Goal: Navigation & Orientation: Find specific page/section

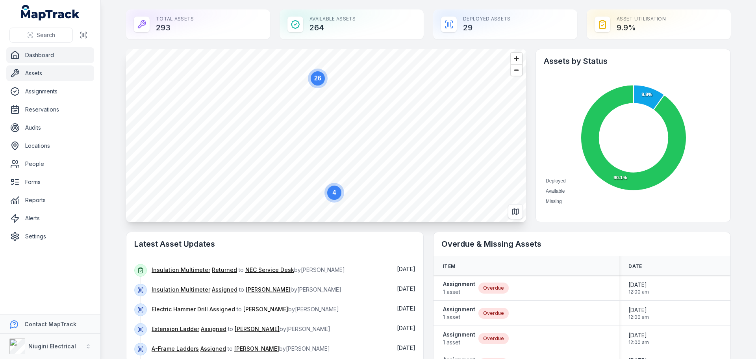
click at [35, 70] on link "Assets" at bounding box center [50, 73] width 88 height 16
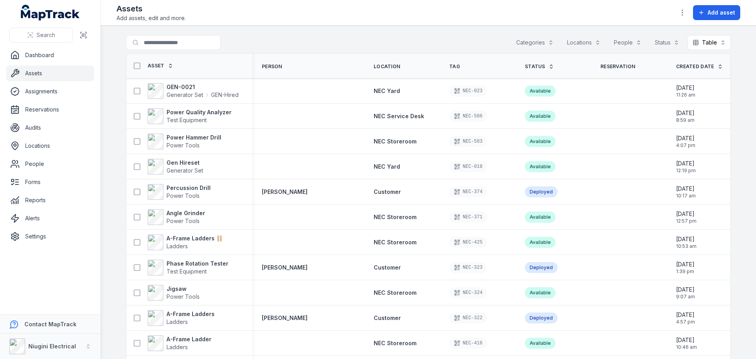
click at [536, 43] on button "Categories" at bounding box center [535, 42] width 48 height 15
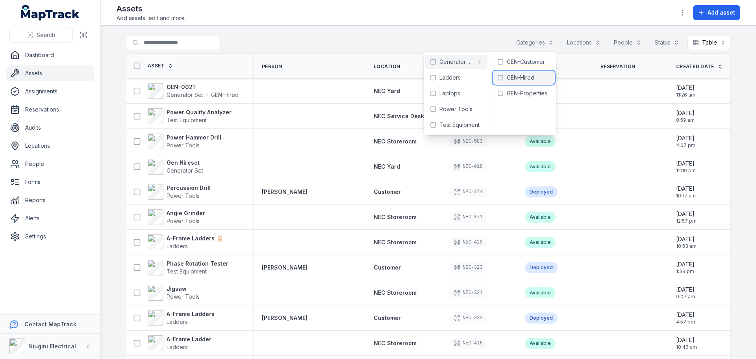
click at [513, 80] on span "GEN-Hired" at bounding box center [521, 78] width 28 height 8
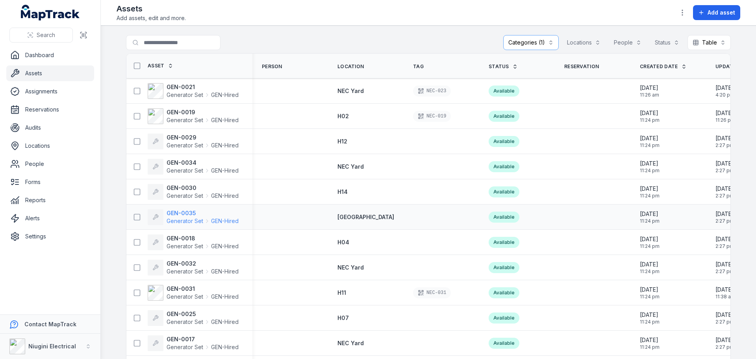
click at [186, 216] on strong "GEN-0035" at bounding box center [203, 213] width 72 height 8
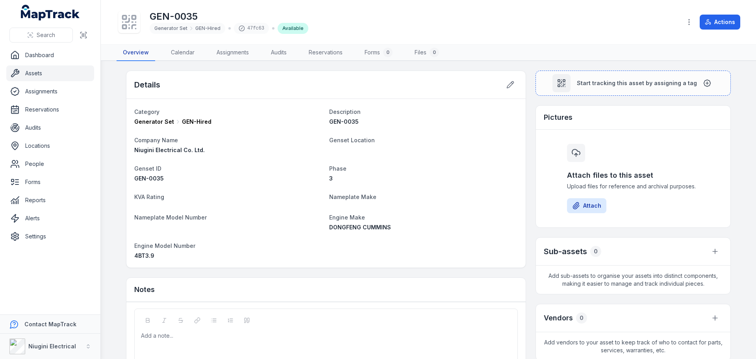
click at [136, 52] on link "Overview" at bounding box center [136, 53] width 39 height 17
